Goal: Information Seeking & Learning: Learn about a topic

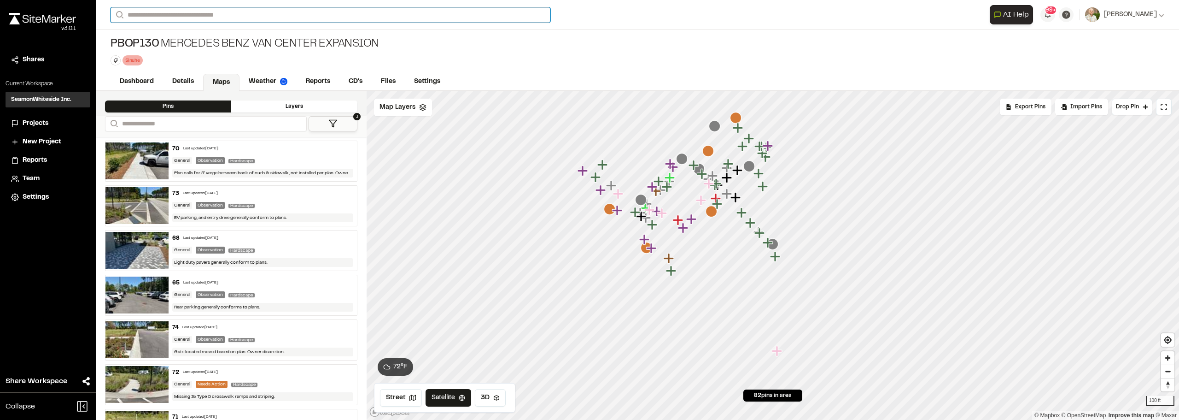
click at [178, 19] on input "Search" at bounding box center [331, 14] width 440 height 15
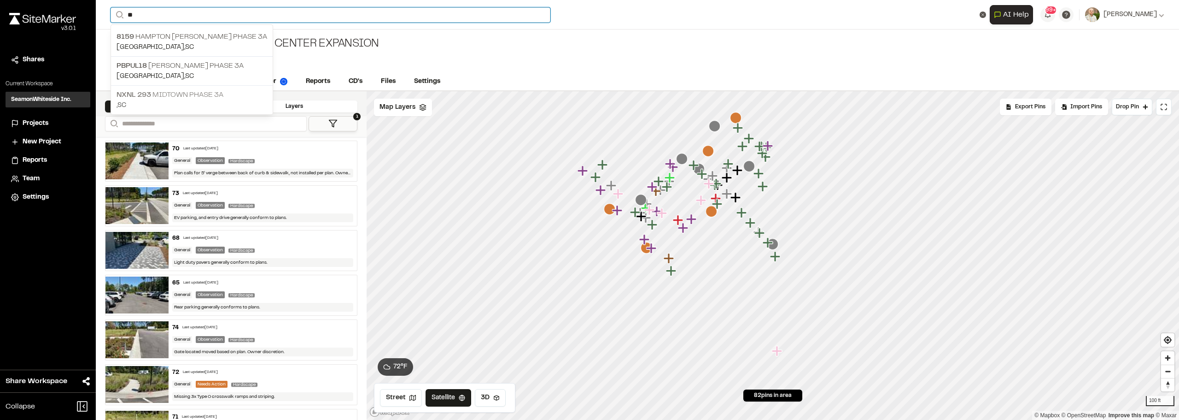
type input "**"
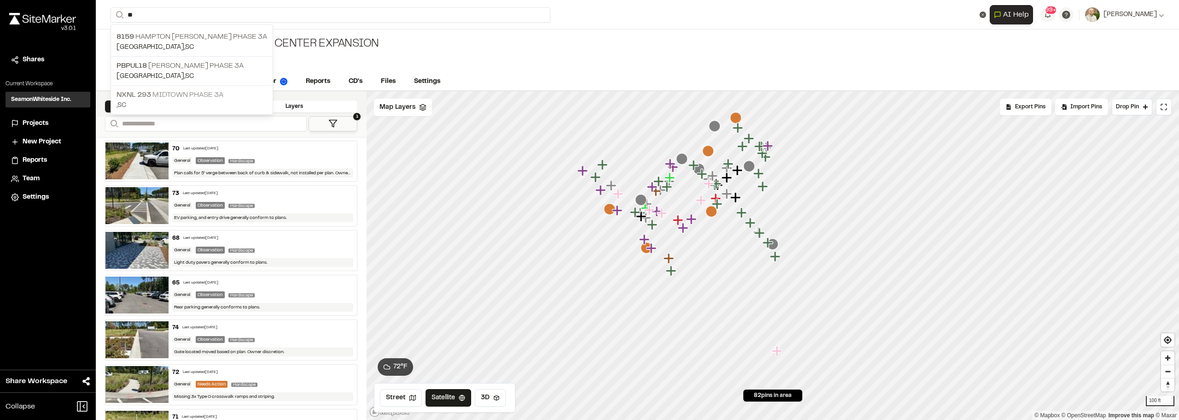
click at [204, 96] on p "NXNL [STREET_ADDRESS]" at bounding box center [192, 94] width 151 height 11
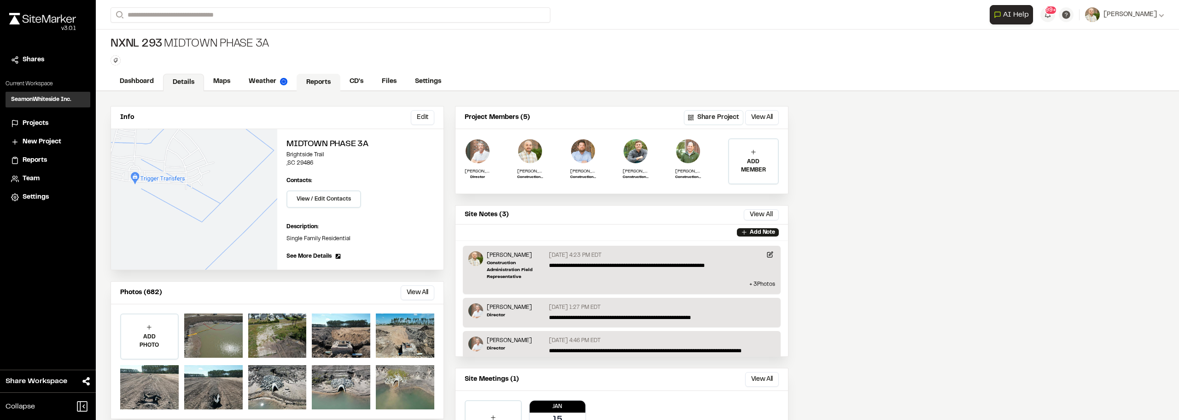
click at [331, 75] on link "Reports" at bounding box center [319, 83] width 44 height 18
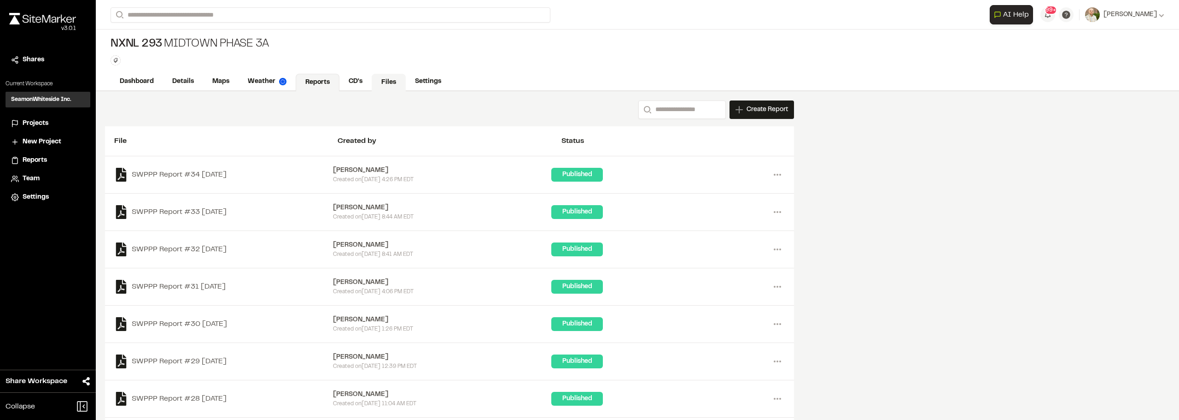
click at [389, 82] on link "Files" at bounding box center [389, 83] width 34 height 18
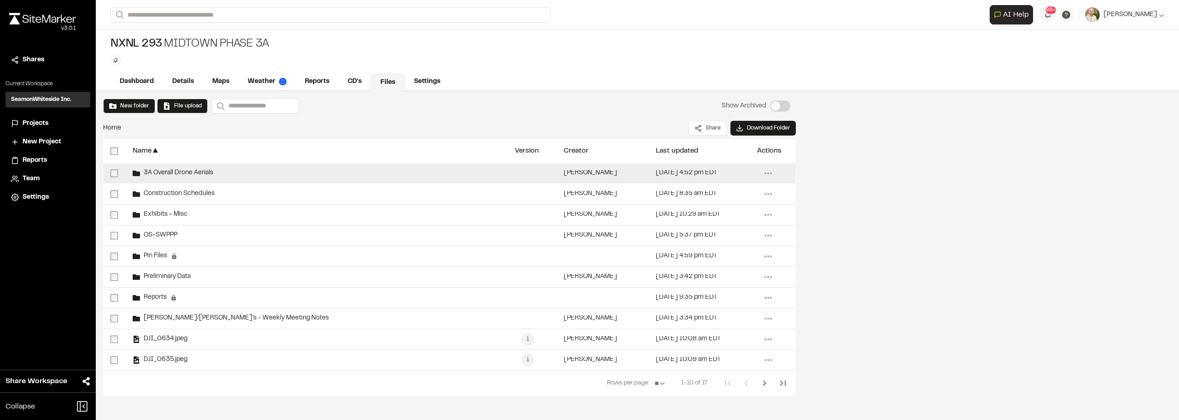
click at [171, 174] on span "3A Overall Drone Aerials" at bounding box center [176, 173] width 73 height 6
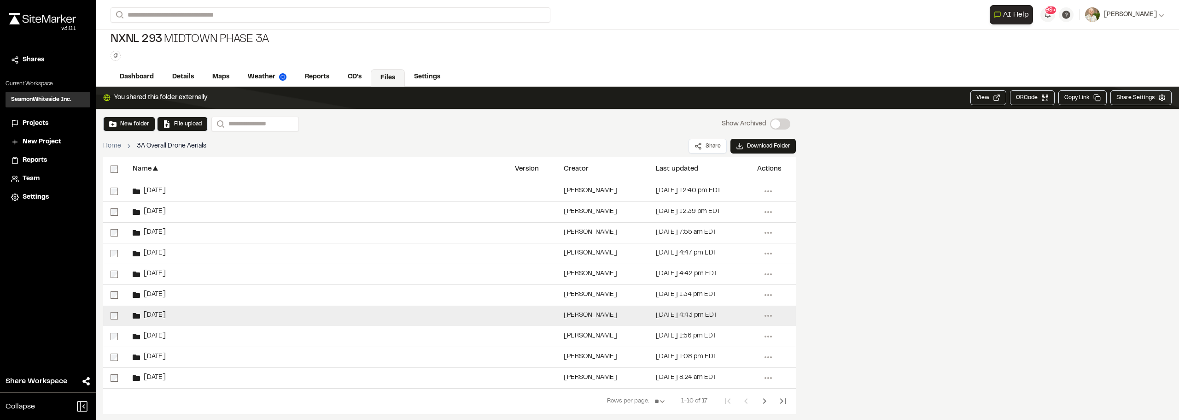
scroll to position [6, 0]
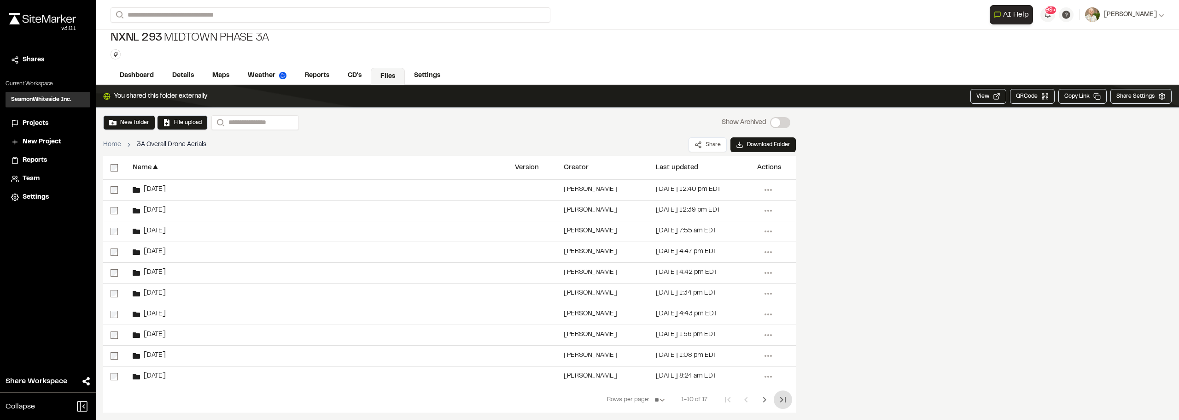
click at [777, 398] on button "Last Page" at bounding box center [783, 399] width 18 height 18
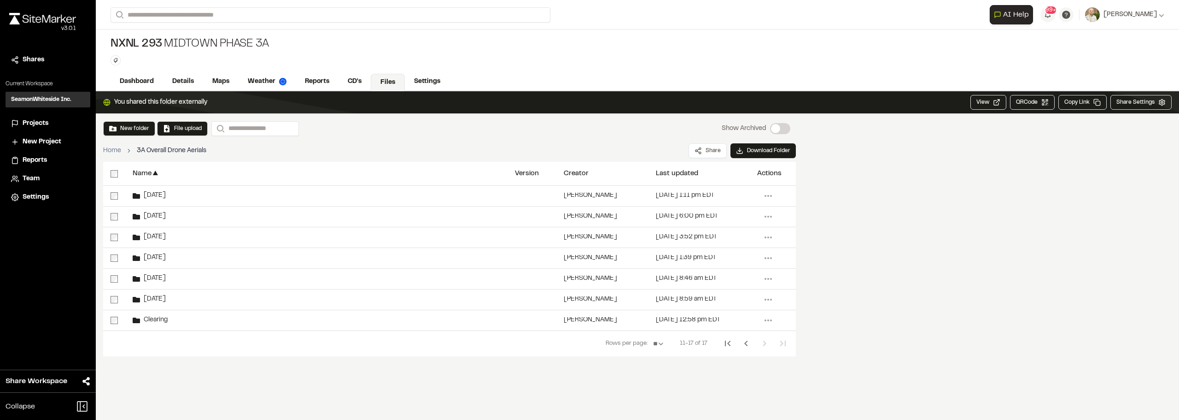
scroll to position [0, 0]
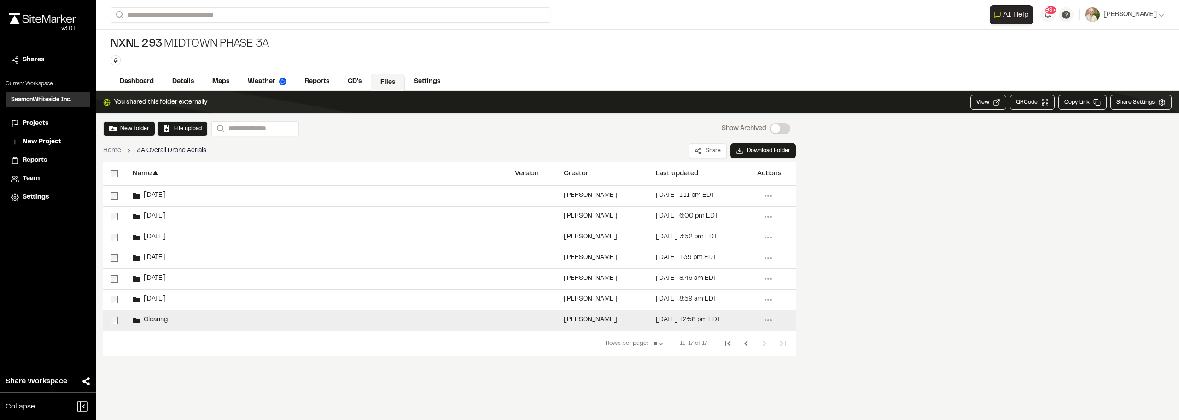
click at [185, 316] on div "Clearing" at bounding box center [316, 320] width 382 height 20
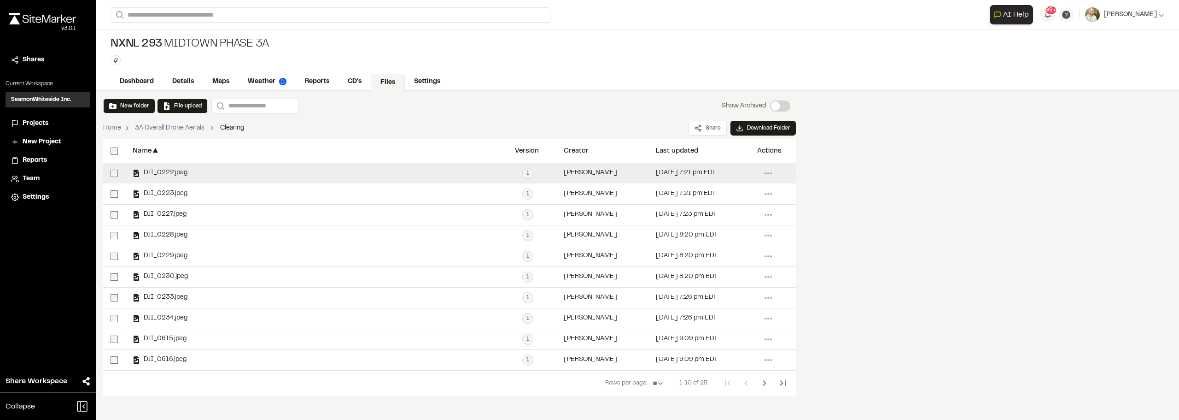
click at [161, 170] on div "DJI_0222.jpeg" at bounding box center [160, 173] width 55 height 7
click at [161, 171] on span "DJI_0222.jpeg" at bounding box center [163, 173] width 47 height 6
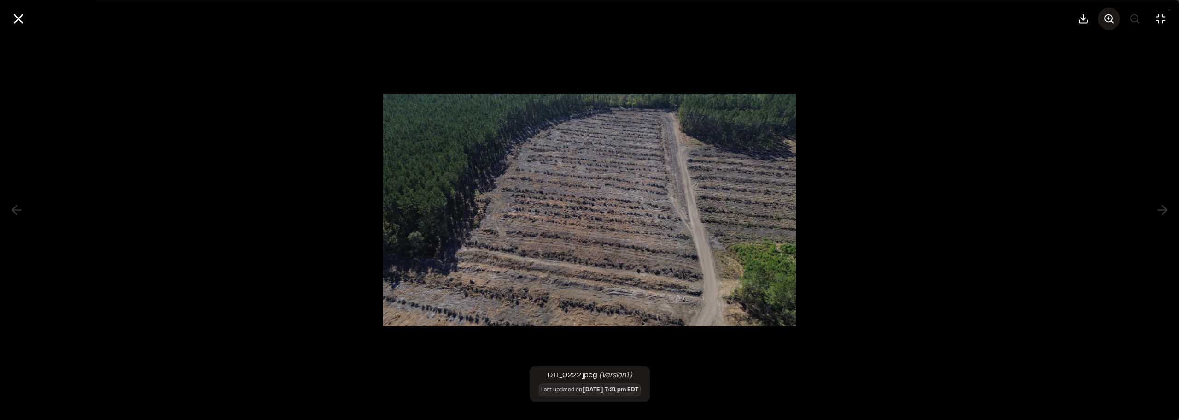
click at [1105, 17] on icon at bounding box center [1109, 18] width 11 height 11
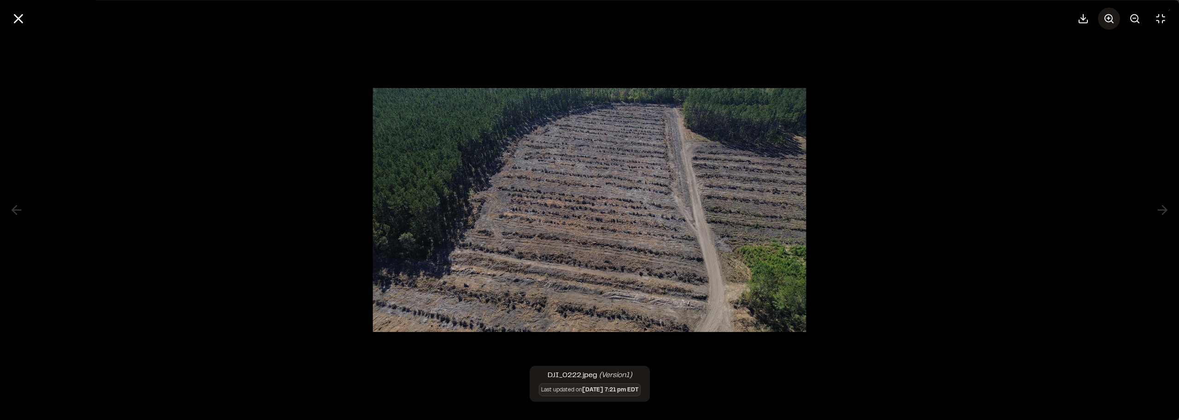
click at [1105, 17] on icon at bounding box center [1109, 18] width 11 height 11
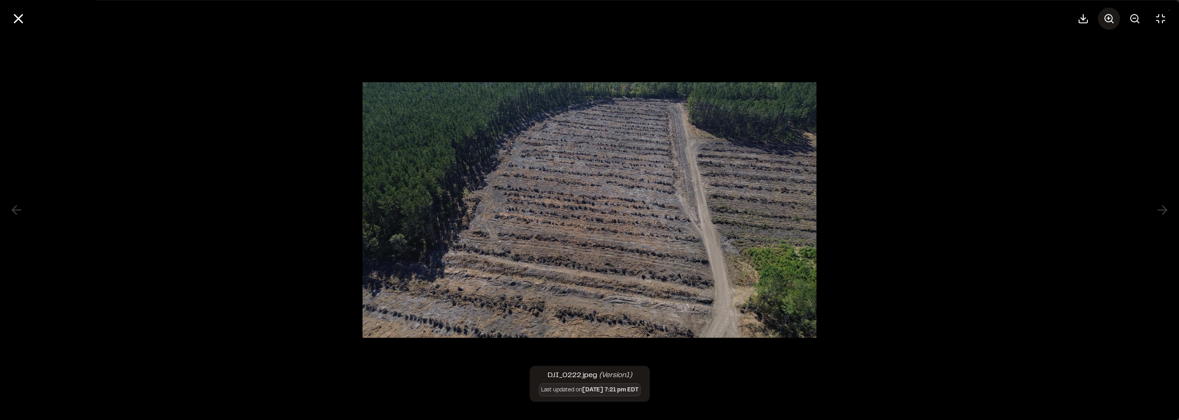
click at [1105, 17] on icon at bounding box center [1109, 18] width 11 height 11
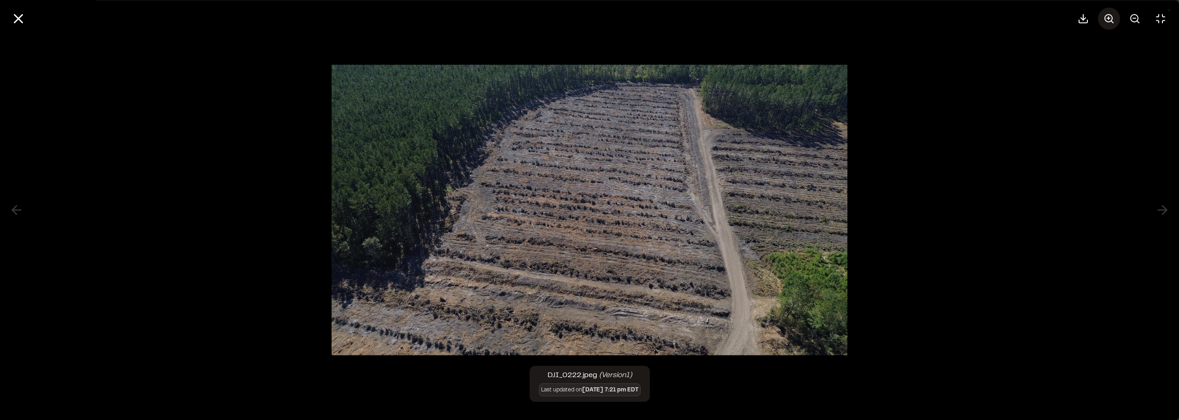
click at [1105, 17] on icon at bounding box center [1109, 18] width 11 height 11
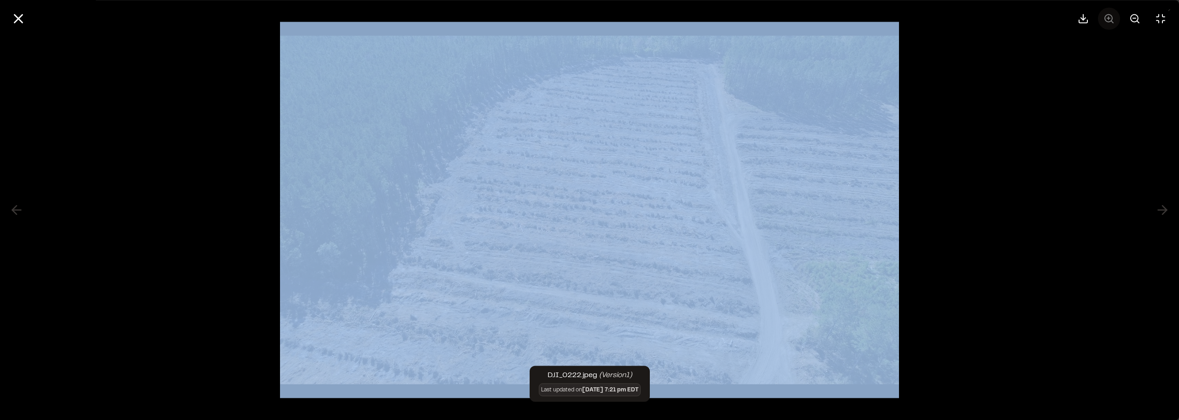
click at [1105, 17] on div at bounding box center [1122, 18] width 100 height 22
click at [996, 119] on div at bounding box center [589, 210] width 1179 height 420
click at [1023, 116] on div at bounding box center [589, 210] width 1179 height 420
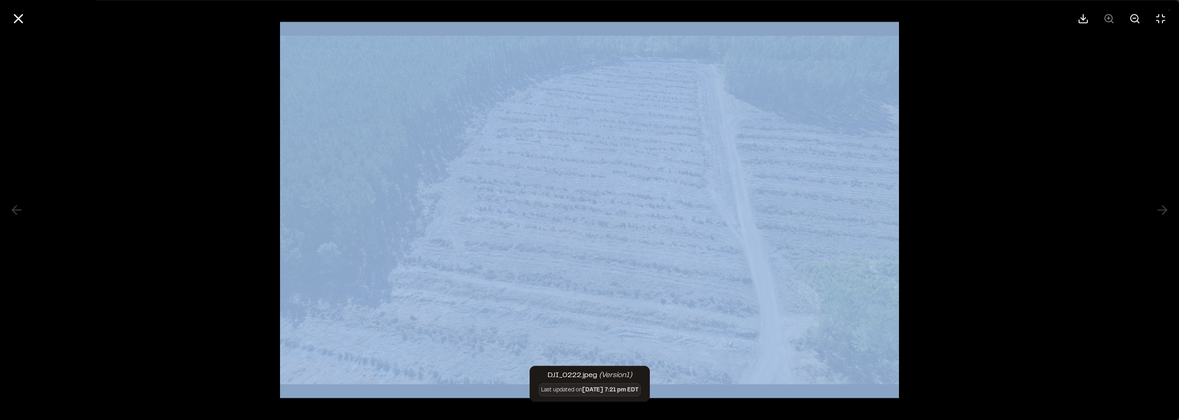
click at [1023, 116] on div at bounding box center [589, 210] width 1179 height 420
click at [1081, 194] on div at bounding box center [589, 210] width 1179 height 420
click at [1075, 244] on div at bounding box center [589, 210] width 1179 height 420
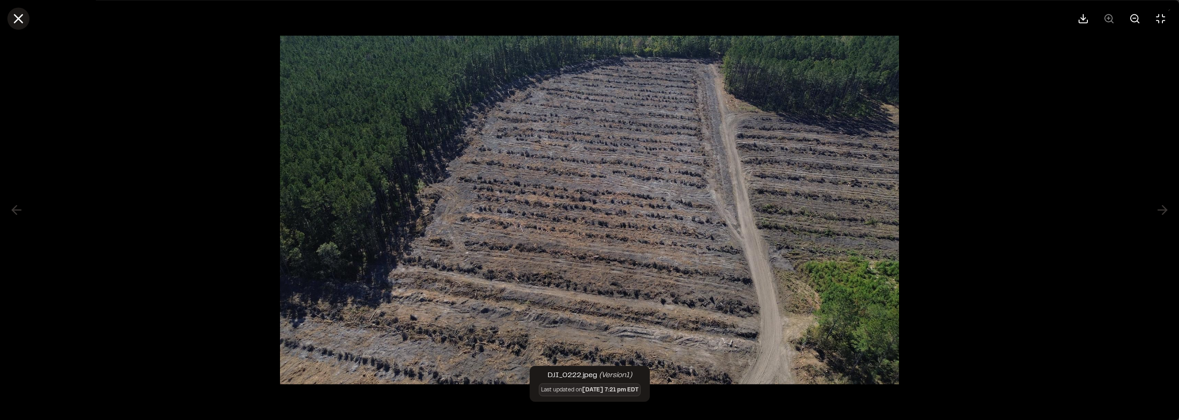
click at [22, 19] on icon at bounding box center [19, 19] width 16 height 16
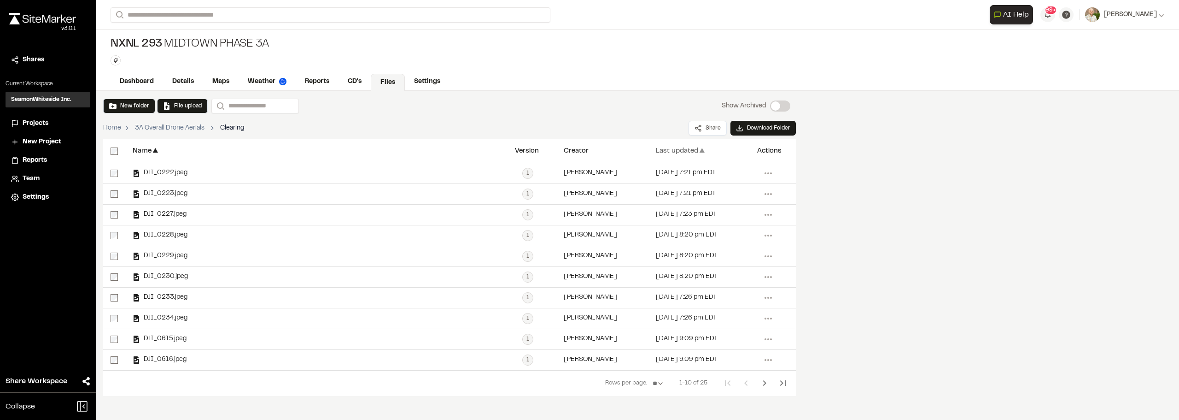
click at [669, 151] on div "Last updated" at bounding box center [677, 150] width 42 height 7
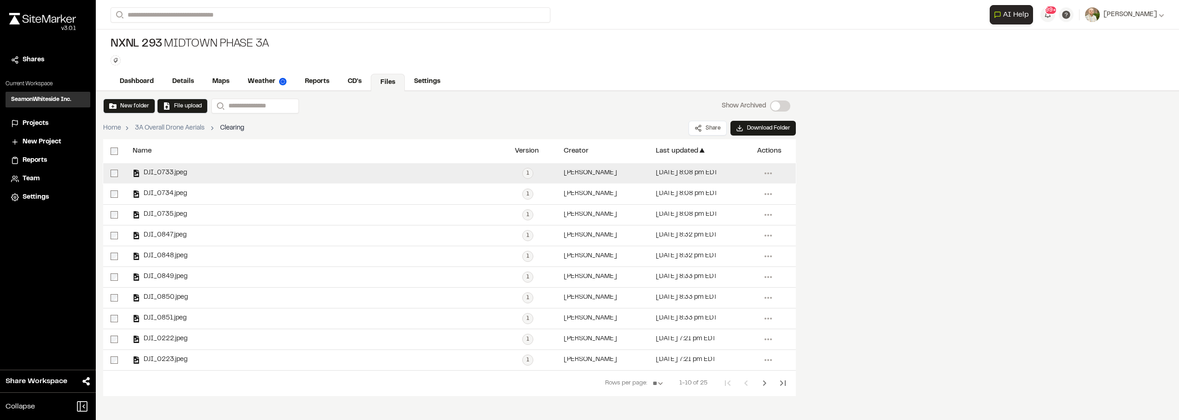
click at [170, 166] on div "DJI_0733.jpeg" at bounding box center [316, 173] width 382 height 20
click at [170, 176] on span "DJI_0733.jpeg" at bounding box center [163, 173] width 47 height 6
click at [164, 170] on span "DJI_0733.jpeg" at bounding box center [163, 173] width 47 height 6
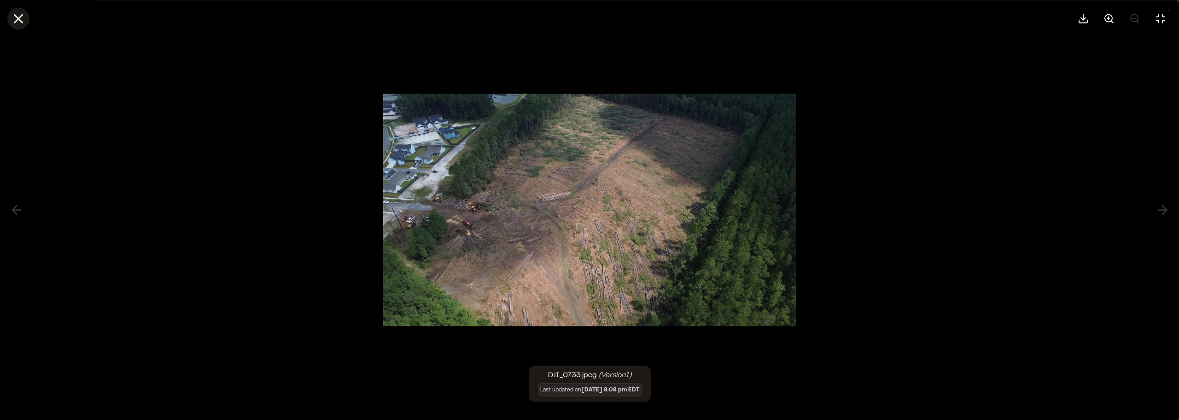
click at [19, 16] on icon at bounding box center [19, 19] width 16 height 16
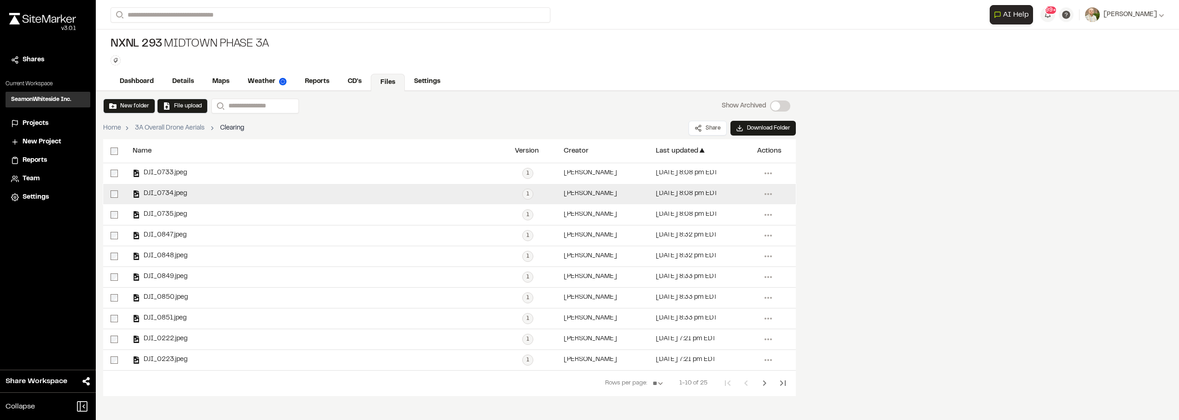
click at [168, 198] on div "DJI_0734.jpeg" at bounding box center [316, 194] width 382 height 20
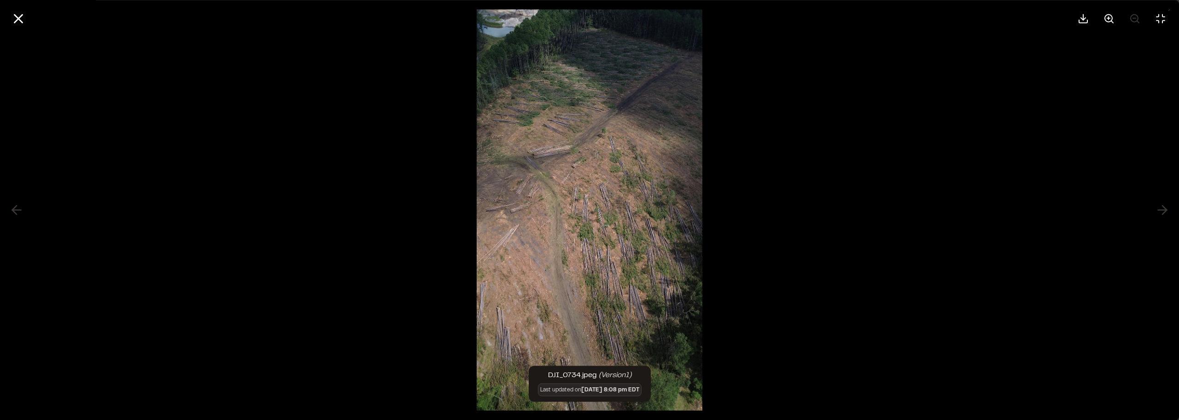
click at [576, 275] on img at bounding box center [590, 210] width 226 height 420
click at [21, 20] on icon at bounding box center [19, 19] width 16 height 16
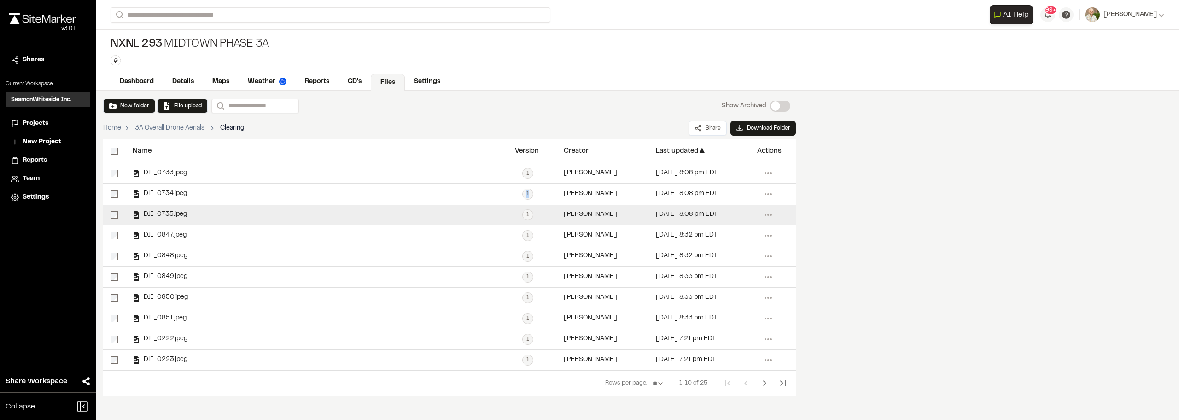
click at [158, 213] on span "DJI_0735.jpeg" at bounding box center [163, 214] width 47 height 6
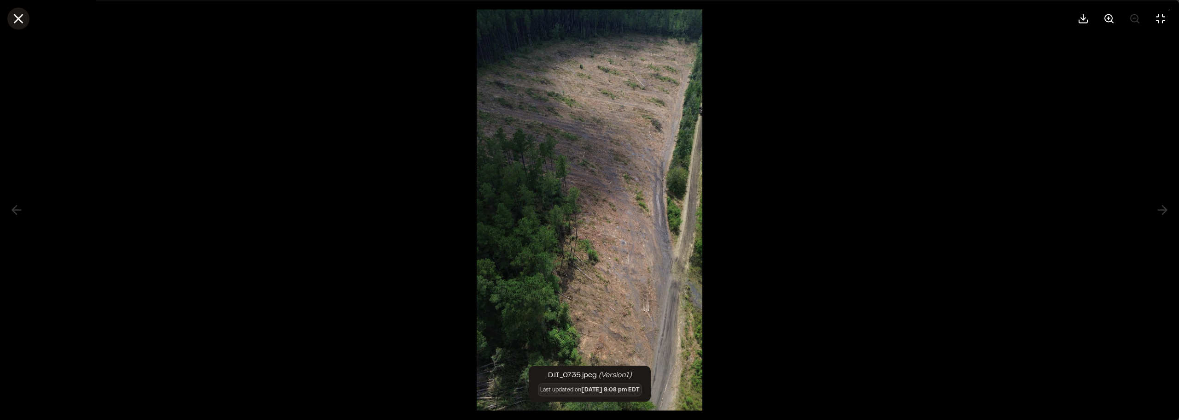
click at [14, 19] on icon at bounding box center [19, 19] width 16 height 16
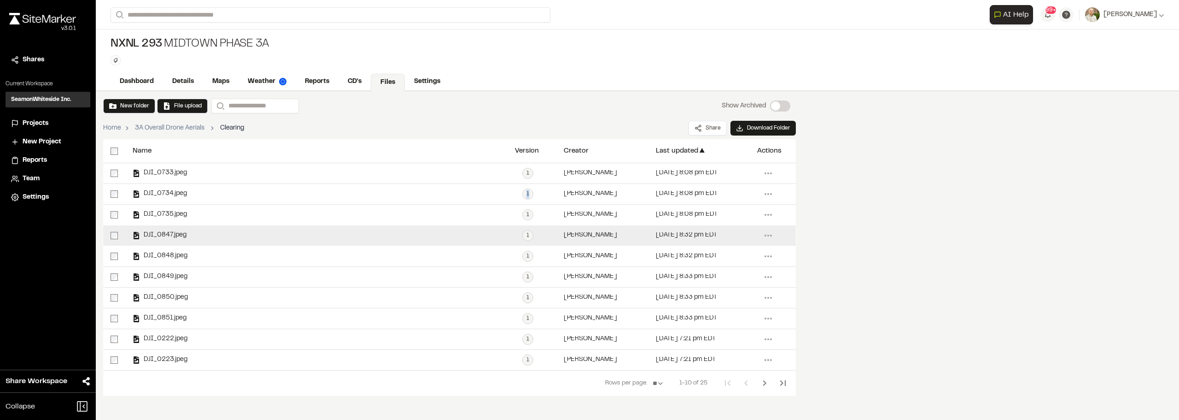
click at [167, 237] on span "DJI_0847.jpeg" at bounding box center [163, 235] width 47 height 6
click at [166, 237] on span "DJI_0847.jpeg" at bounding box center [163, 235] width 47 height 6
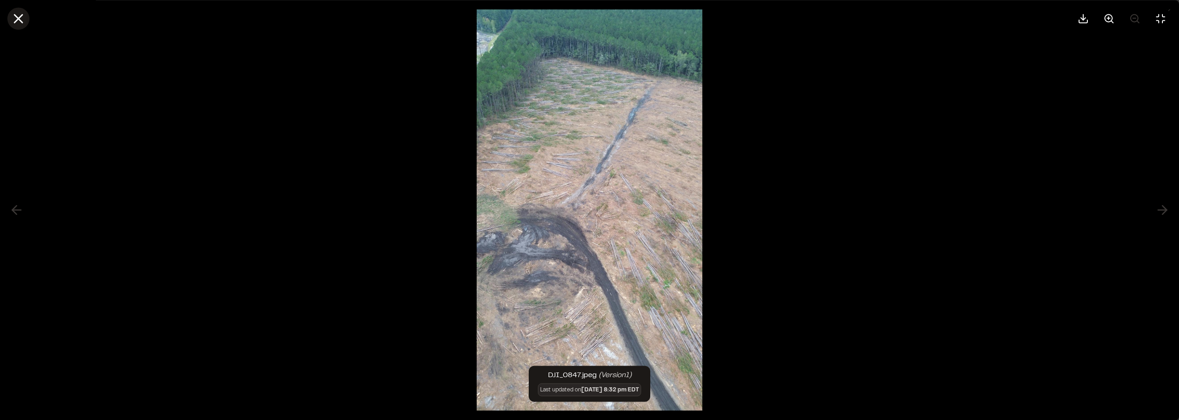
click at [17, 11] on icon at bounding box center [19, 19] width 16 height 16
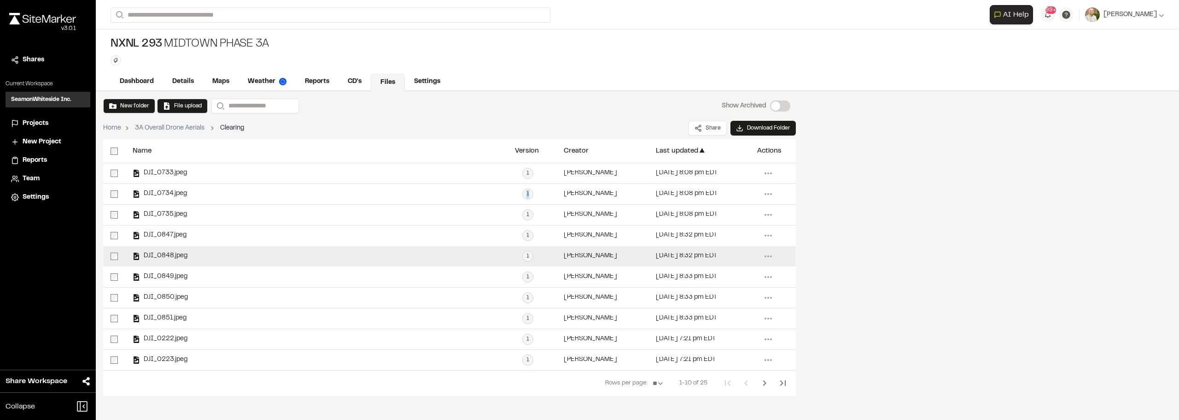
click at [157, 255] on span "DJI_0848.jpeg" at bounding box center [163, 256] width 47 height 6
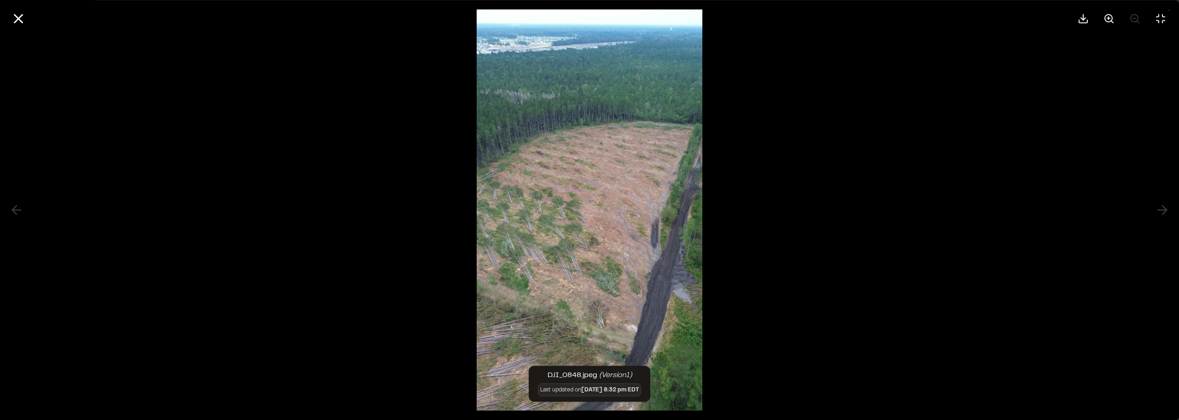
click at [11, 8] on div at bounding box center [589, 18] width 1179 height 37
click at [18, 16] on icon at bounding box center [19, 19] width 16 height 16
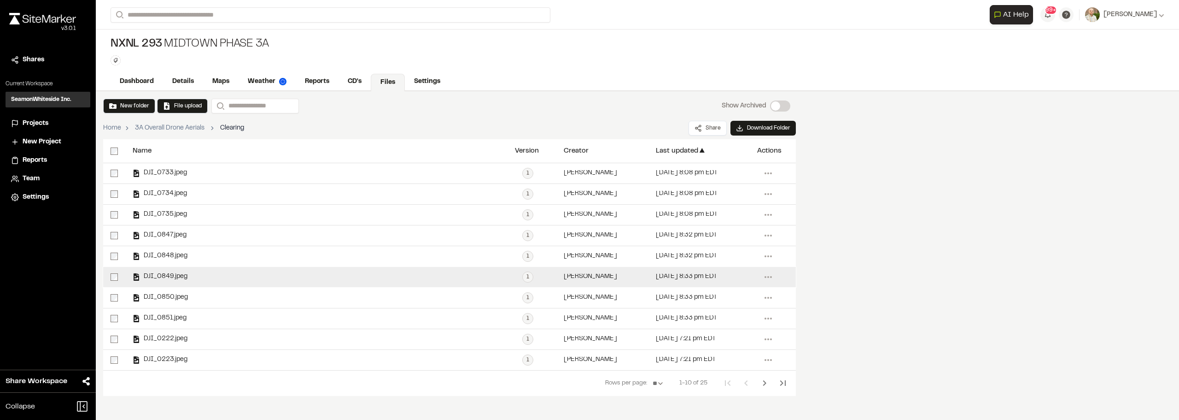
click at [171, 275] on span "DJI_0849.jpeg" at bounding box center [163, 277] width 47 height 6
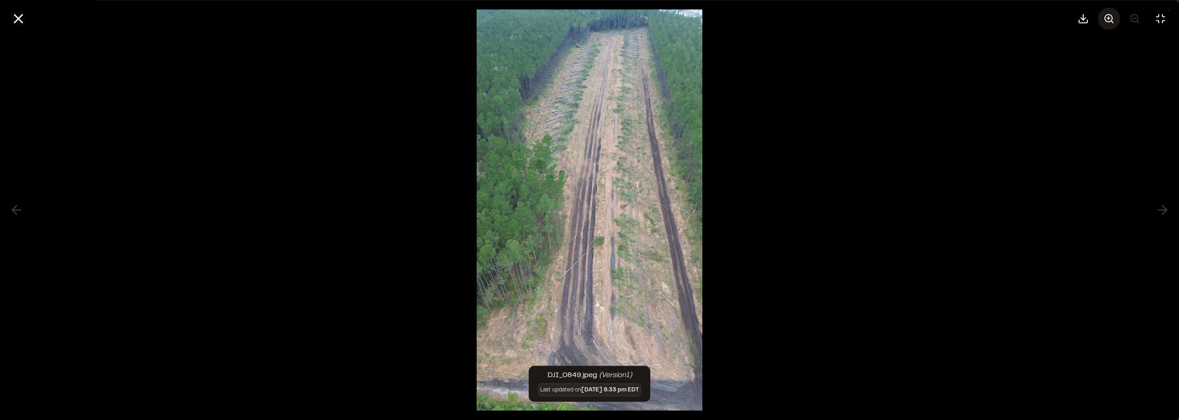
click at [1114, 21] on icon at bounding box center [1109, 18] width 11 height 11
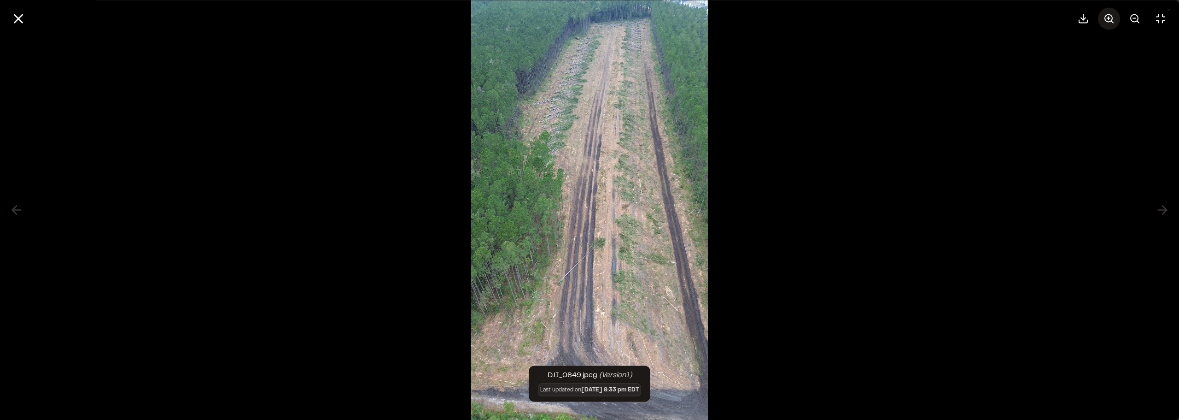
click at [1114, 21] on icon at bounding box center [1109, 18] width 11 height 11
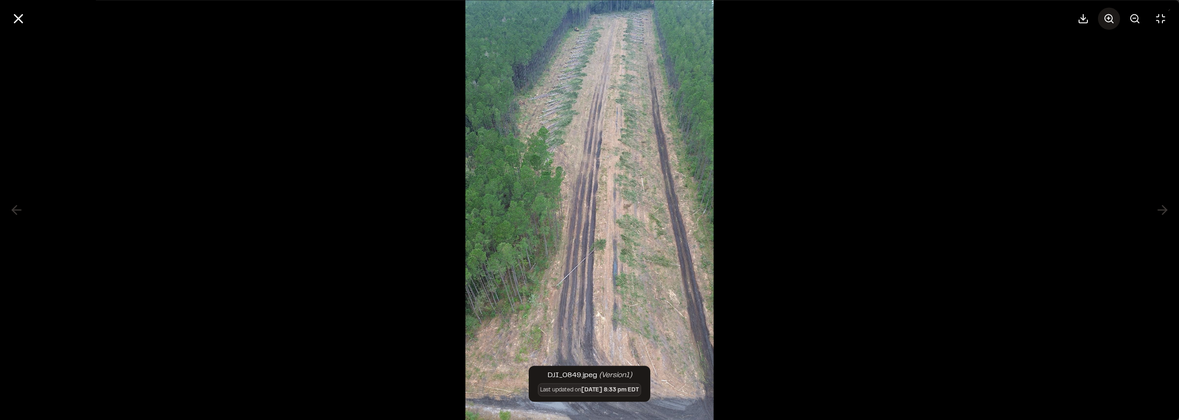
click at [1114, 21] on icon at bounding box center [1109, 18] width 11 height 11
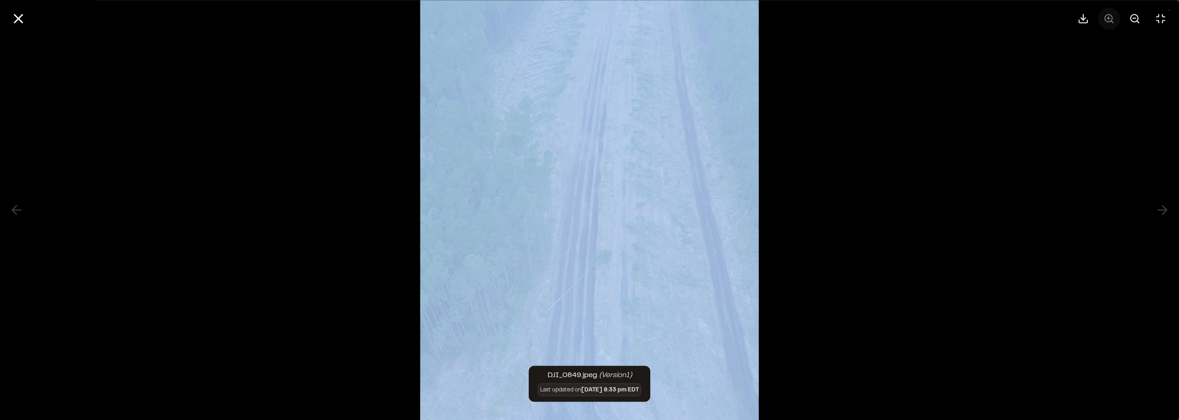
click at [1114, 21] on div at bounding box center [1122, 18] width 100 height 22
click at [999, 242] on div at bounding box center [589, 210] width 1179 height 420
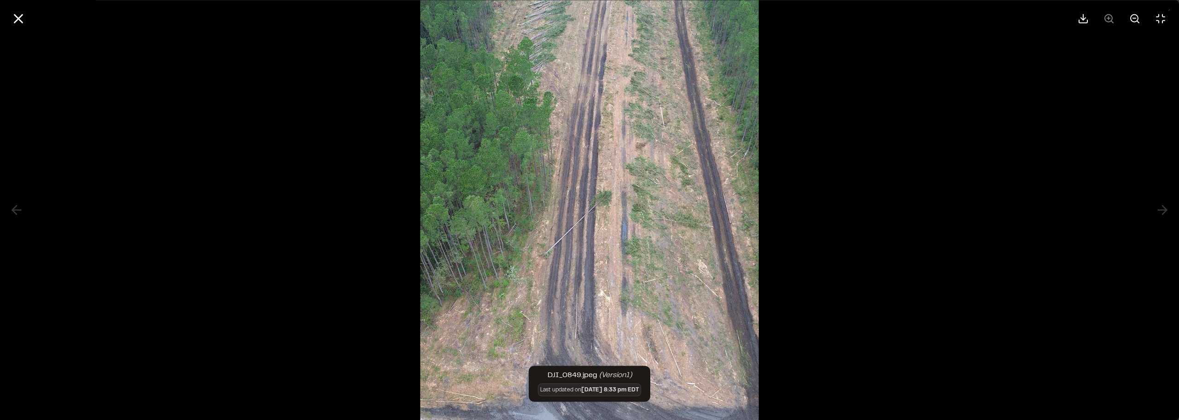
scroll to position [105, 0]
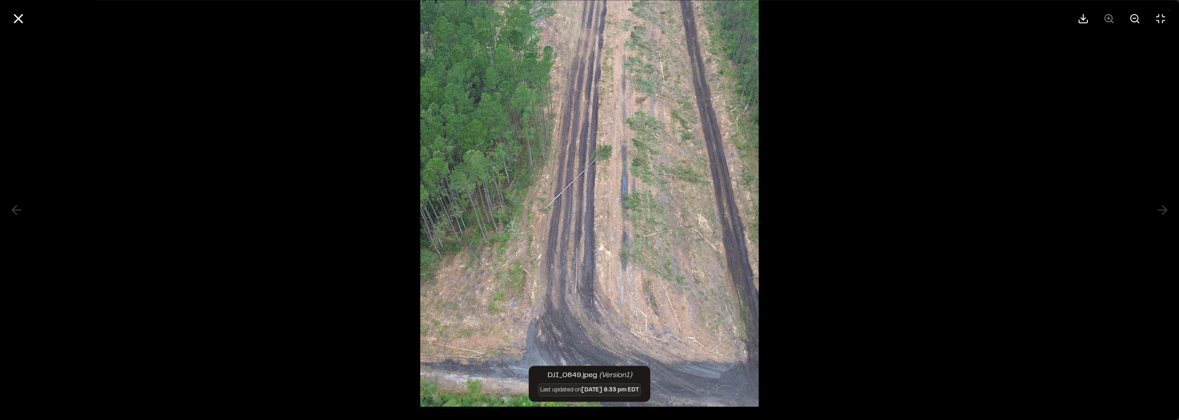
click at [25, 28] on div at bounding box center [589, 18] width 1179 height 37
click at [20, 25] on icon at bounding box center [19, 19] width 16 height 16
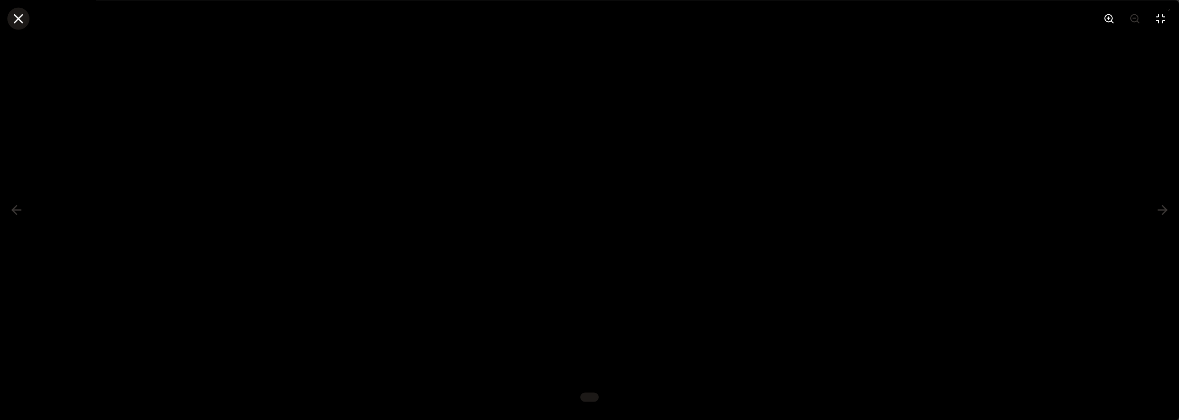
scroll to position [0, 0]
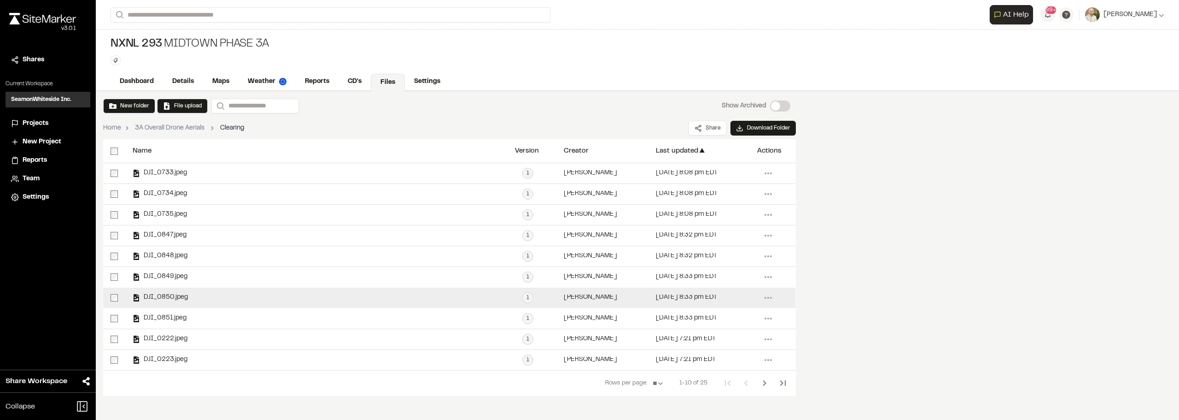
click at [176, 289] on div "DJI_0850.jpeg" at bounding box center [316, 297] width 382 height 20
click at [153, 299] on span "DJI_0850.jpeg" at bounding box center [164, 297] width 48 height 6
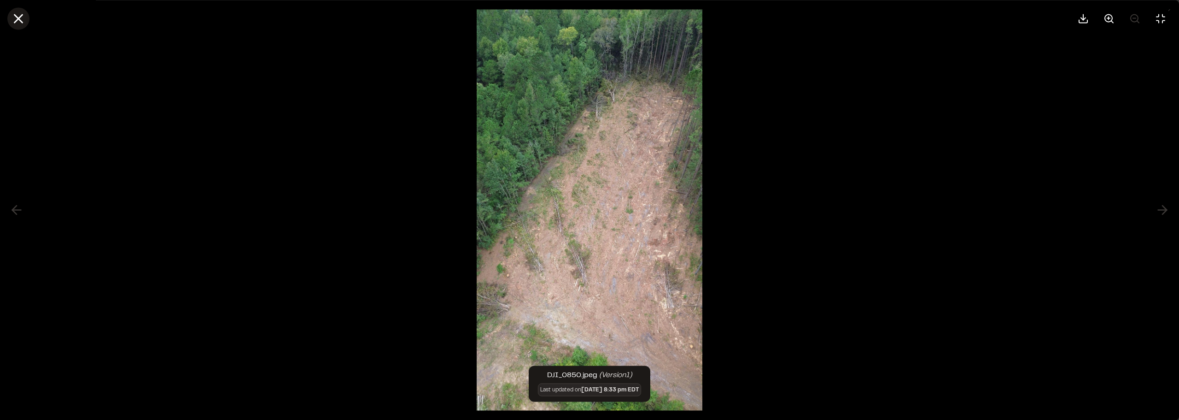
click at [17, 24] on icon at bounding box center [19, 19] width 16 height 16
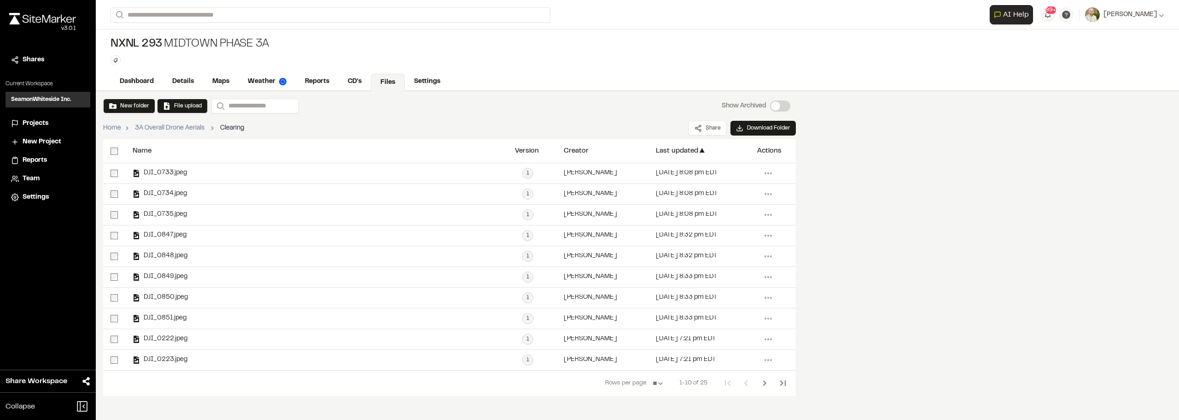
click at [38, 28] on div "v 3.0.1" at bounding box center [42, 28] width 67 height 8
click at [36, 25] on div "v 3.0.1" at bounding box center [42, 28] width 67 height 8
